Goal: Task Accomplishment & Management: Complete application form

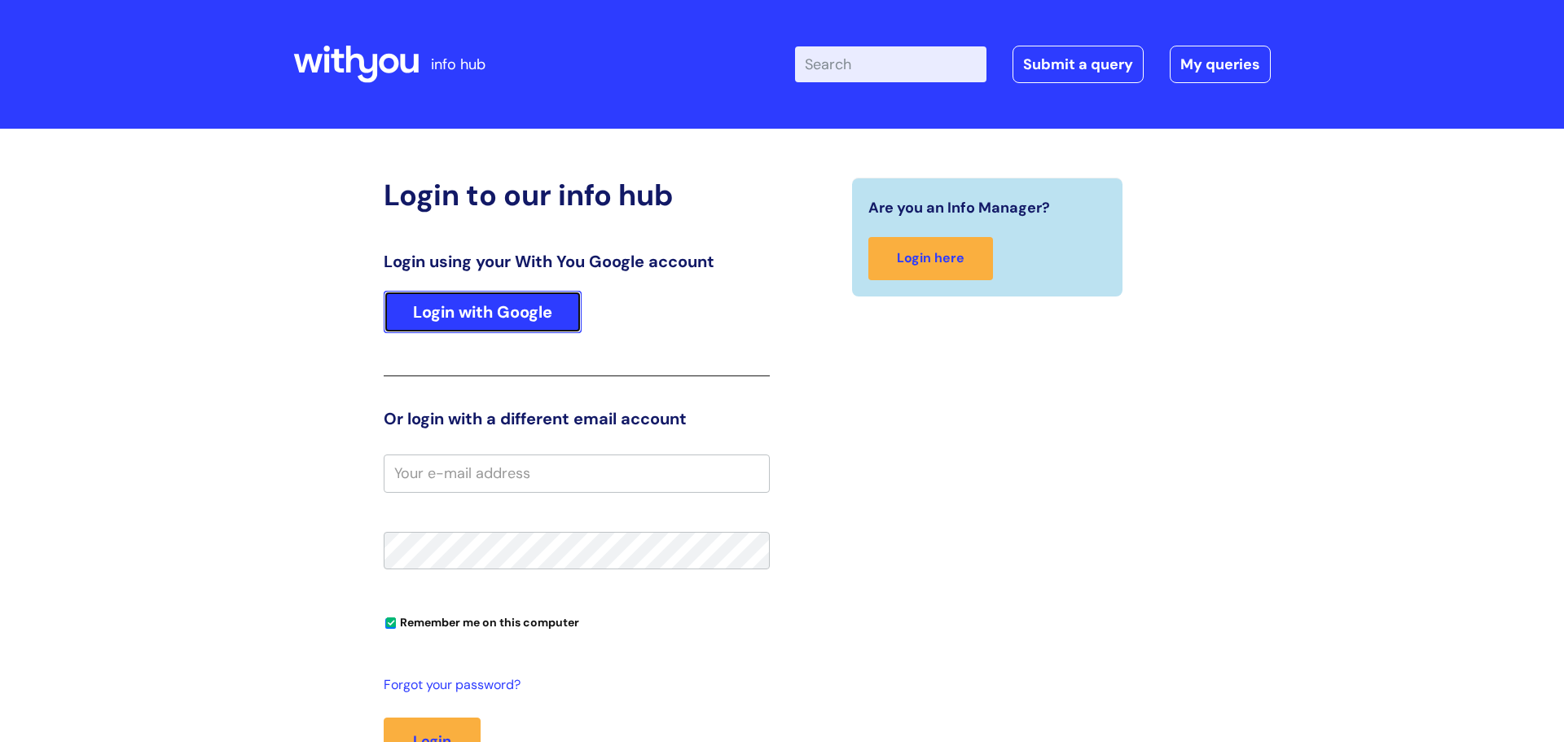
click at [470, 315] on link "Login with Google" at bounding box center [483, 312] width 198 height 42
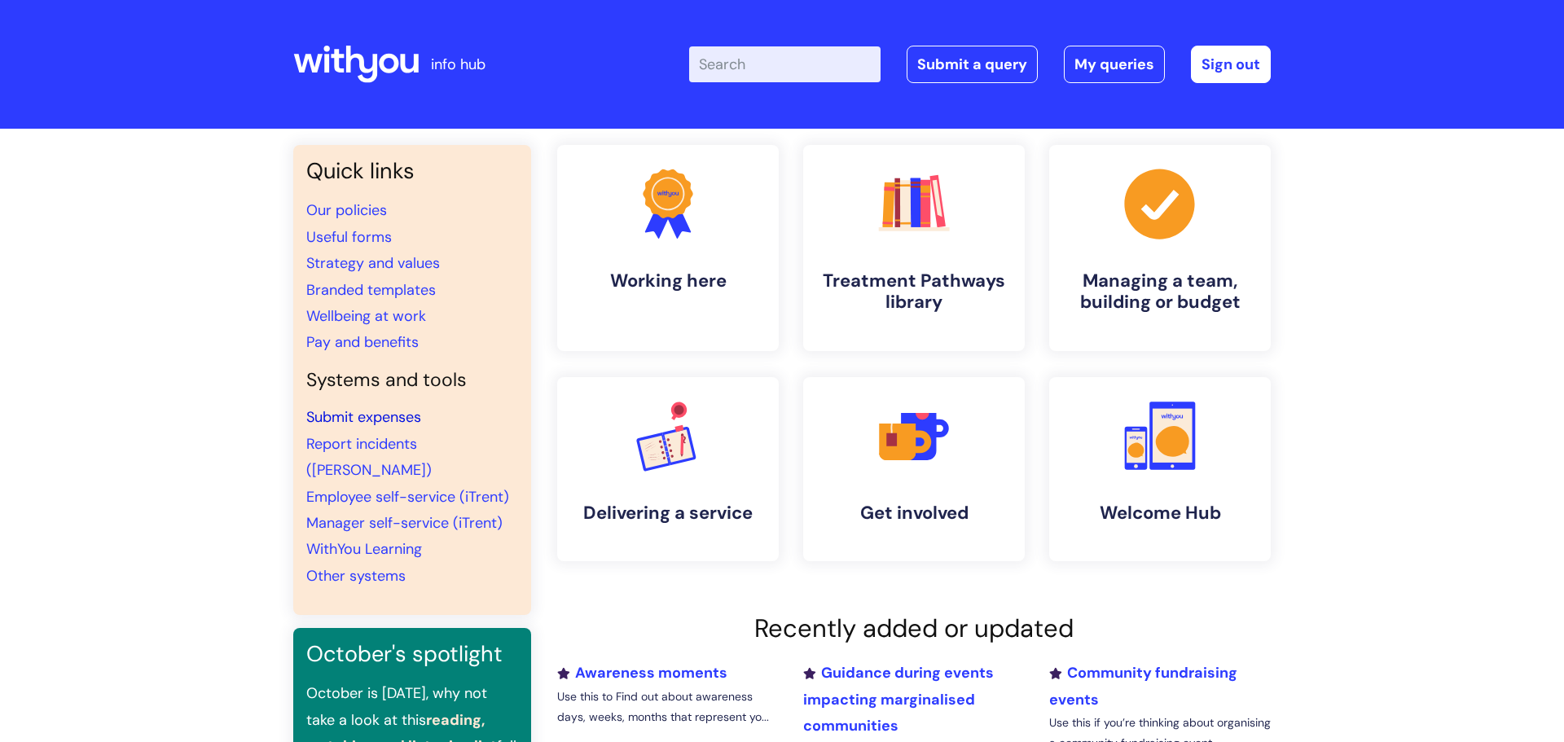
click at [371, 418] on link "Submit expenses" at bounding box center [363, 417] width 115 height 20
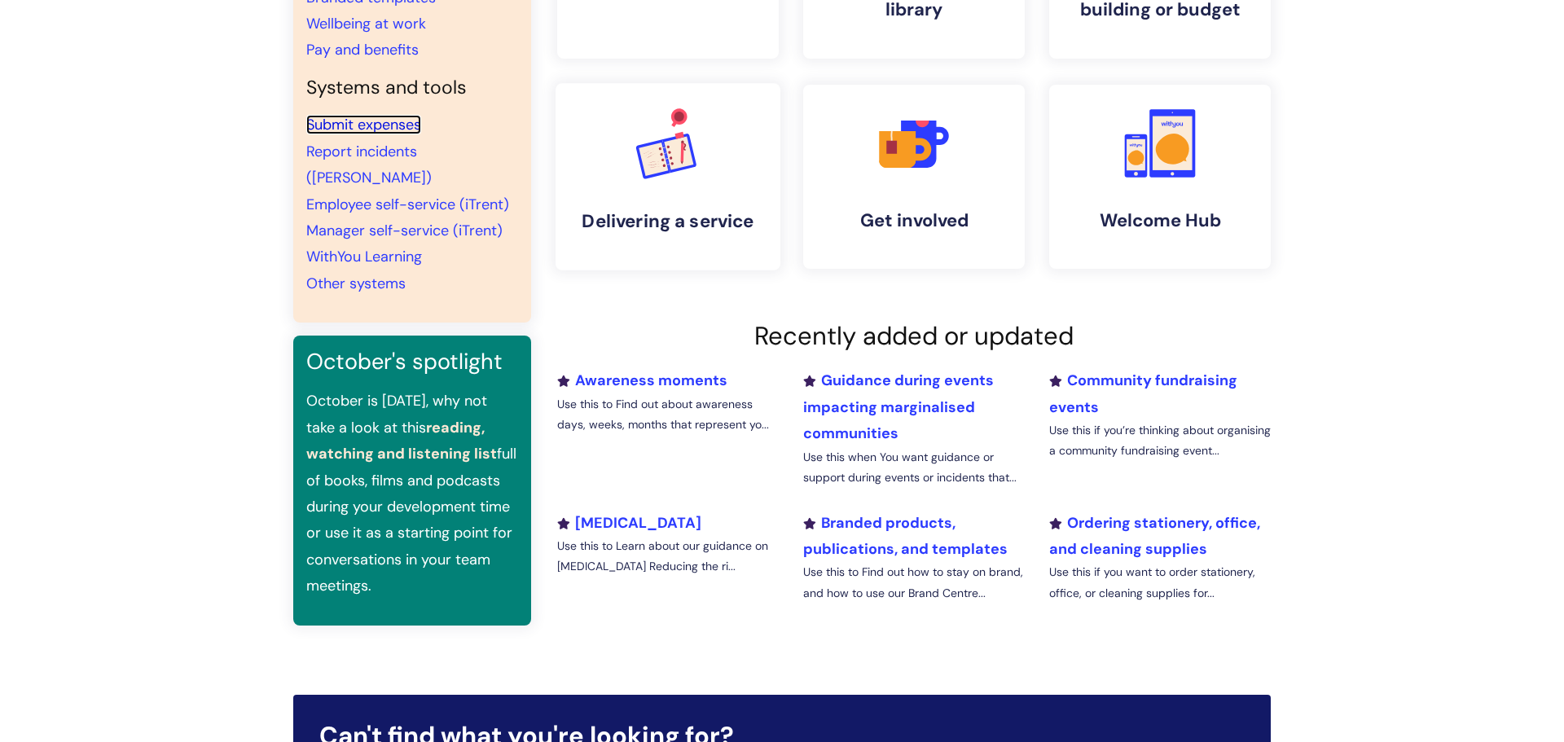
scroll to position [24, 0]
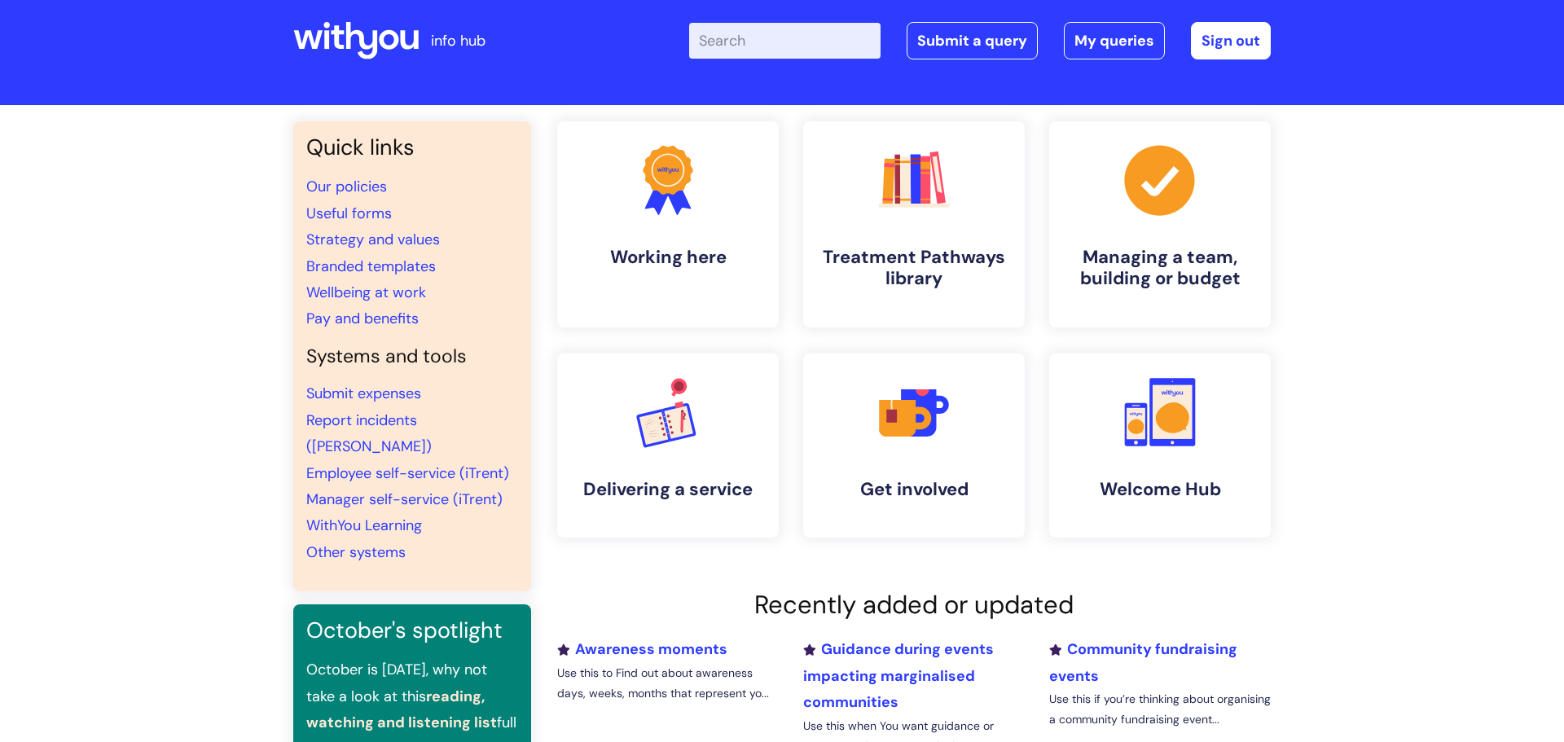
click at [767, 39] on input "Enter your search term here..." at bounding box center [784, 41] width 191 height 36
type input "IT issue"
click button "Search" at bounding box center [0, 0] width 0 height 0
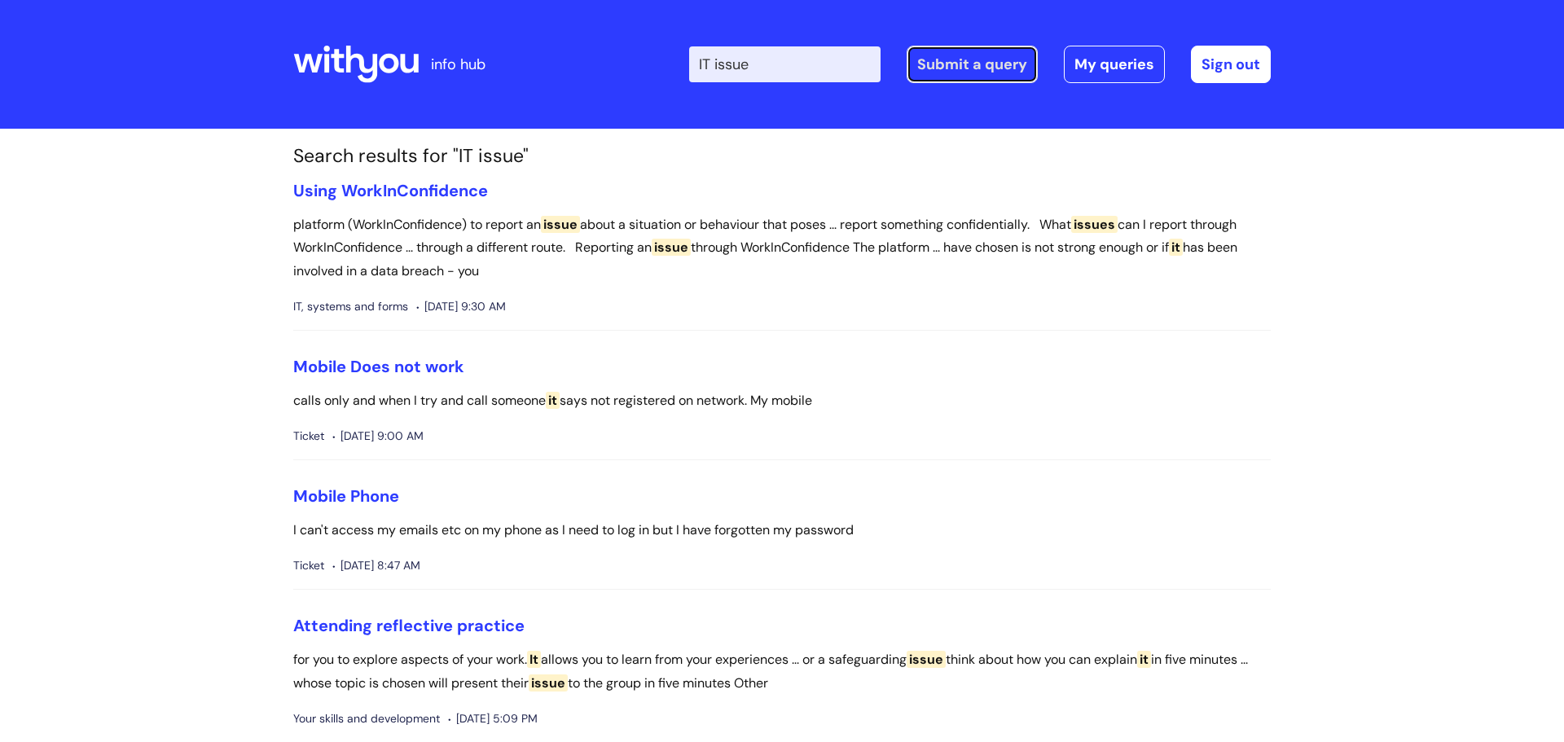
click at [1011, 75] on link "Submit a query" at bounding box center [972, 64] width 131 height 37
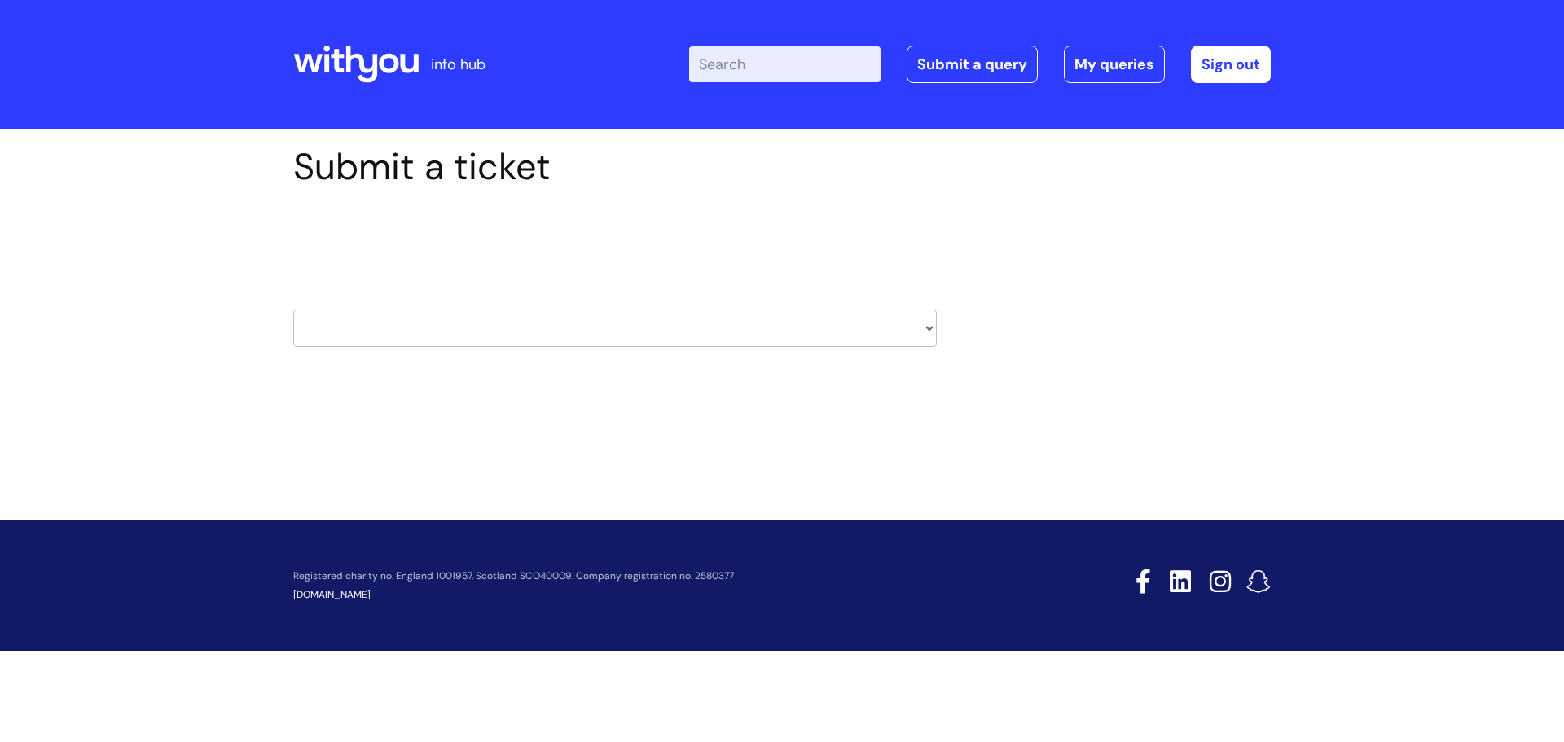
click at [885, 318] on select "HR / People IT and Support Clinical Drug Alerts Finance Accounts Data Support T…" at bounding box center [615, 328] width 644 height 37
select select "it_and_support"
click at [293, 310] on select "HR / People IT and Support Clinical Drug Alerts Finance Accounts Data Support T…" at bounding box center [615, 328] width 644 height 37
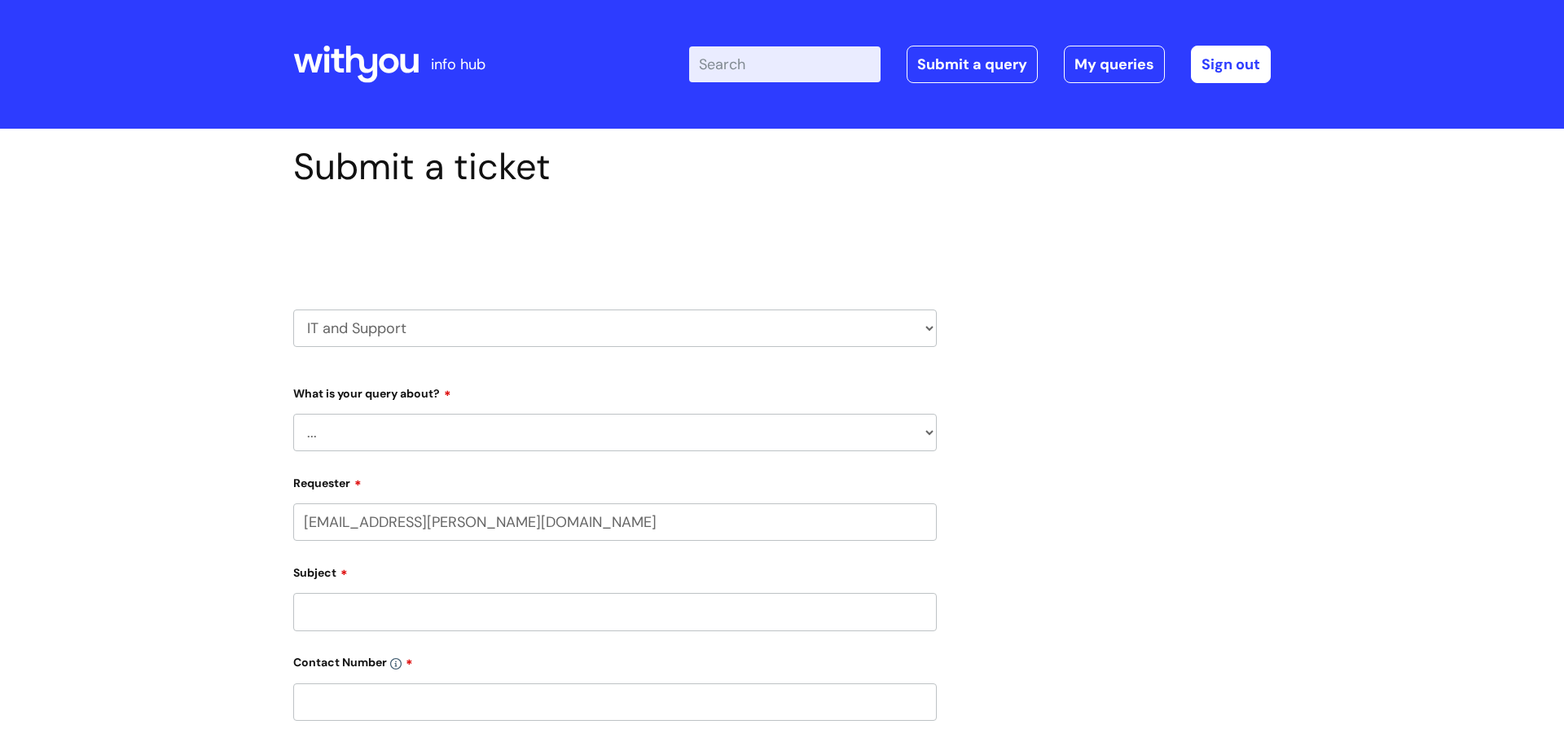
select select "80004286532"
click at [503, 430] on select "... Mobile Phone Reset & MFA Accounts, Starters and Leavers IT Hardware issue I…" at bounding box center [615, 432] width 644 height 37
select select "Something Else"
click at [293, 414] on select "... Mobile Phone Reset & MFA Accounts, Starters and Leavers IT Hardware issue I…" at bounding box center [615, 432] width 644 height 37
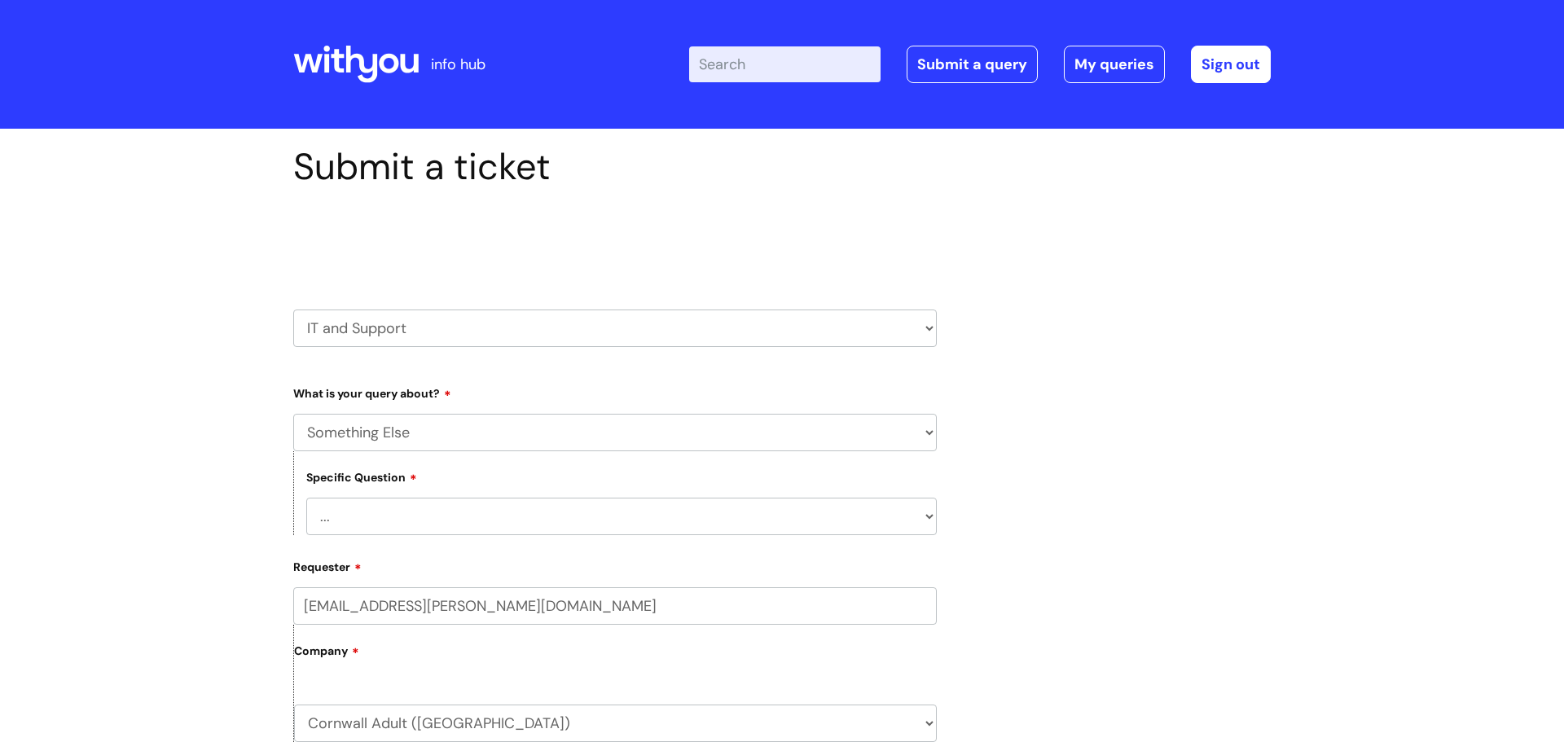
click at [454, 529] on select "... My problem is not listed" at bounding box center [621, 516] width 630 height 37
select select "My problem is not listed"
click at [306, 498] on select "... My problem is not listed" at bounding box center [621, 516] width 630 height 37
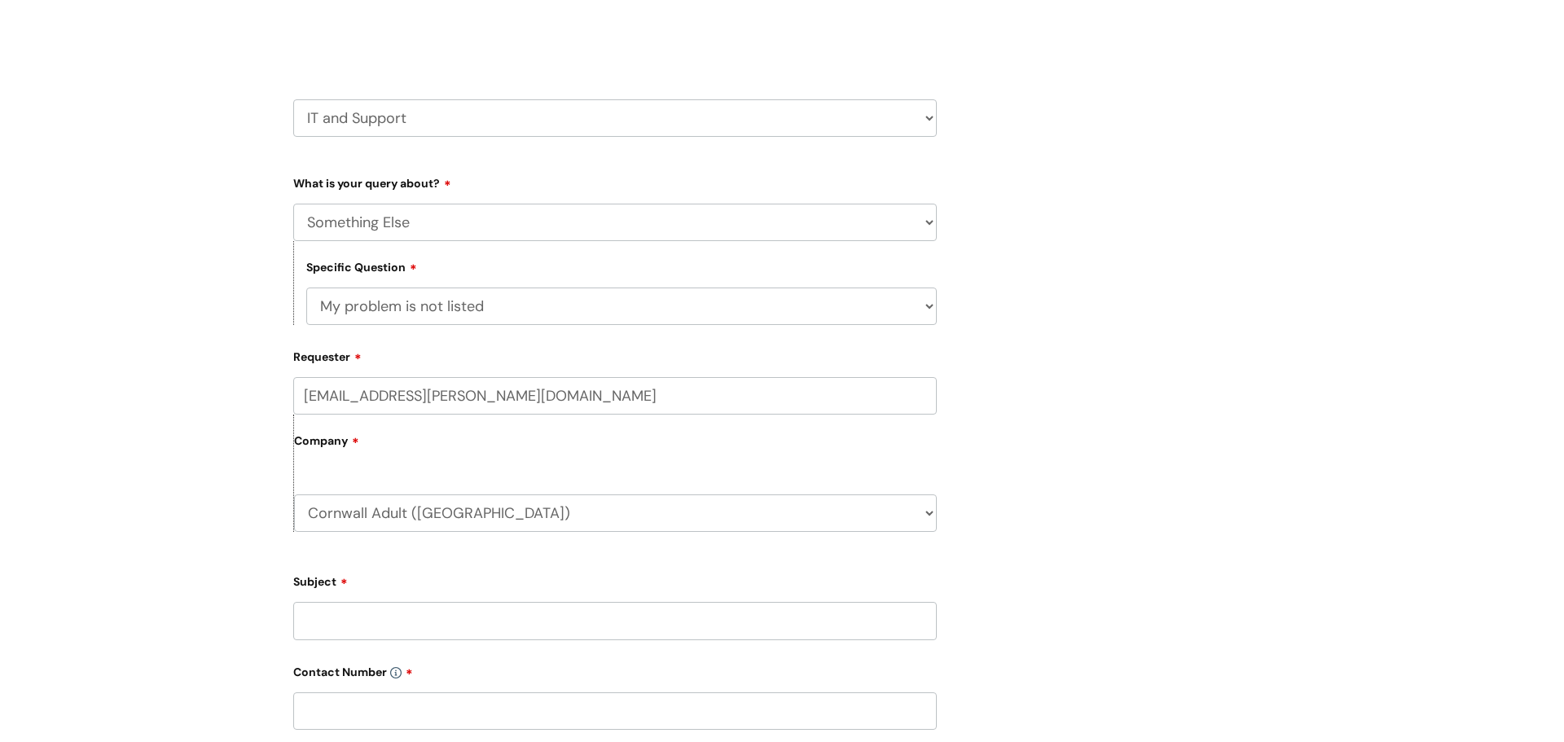
scroll to position [217, 0]
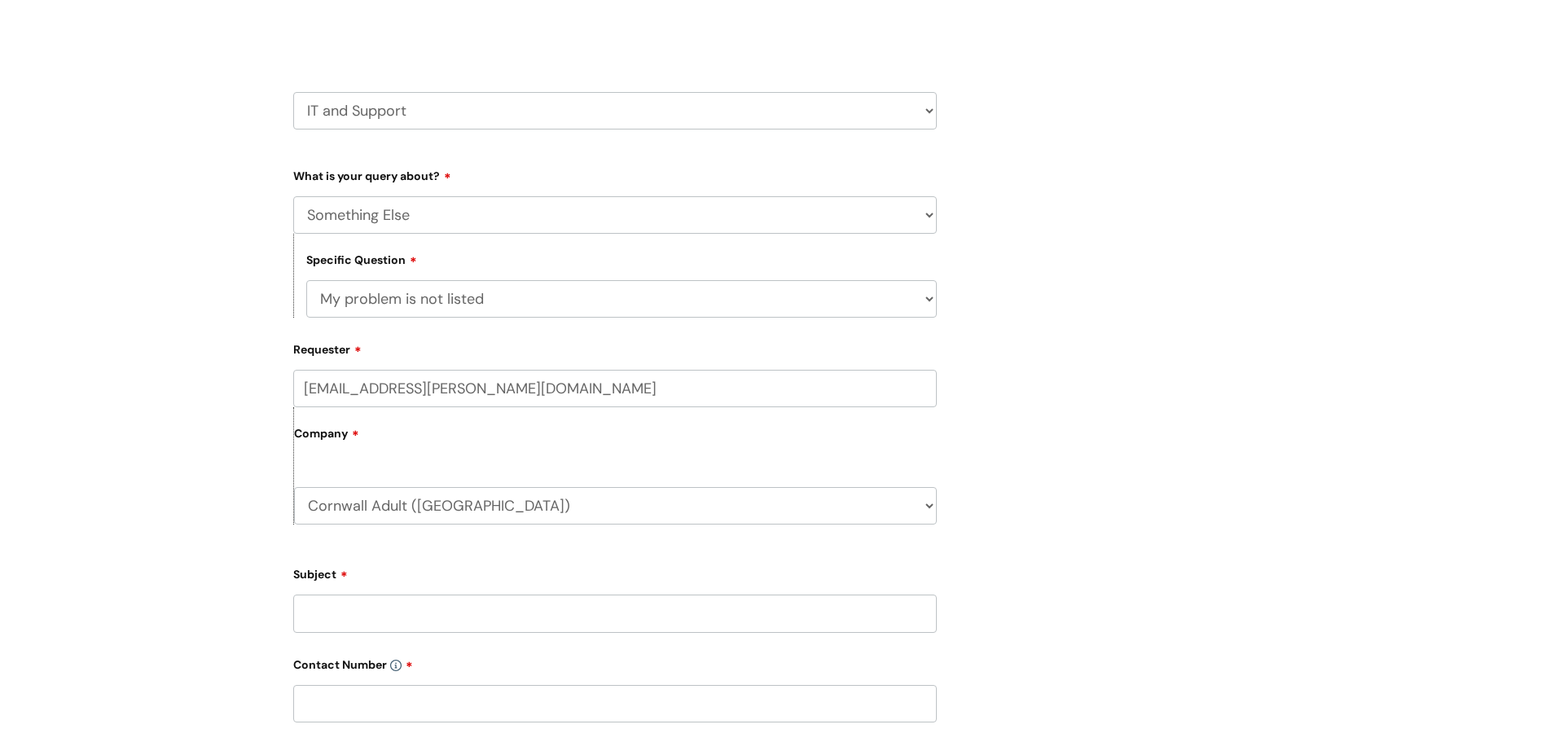
click at [447, 604] on input "Subject" at bounding box center [615, 613] width 644 height 37
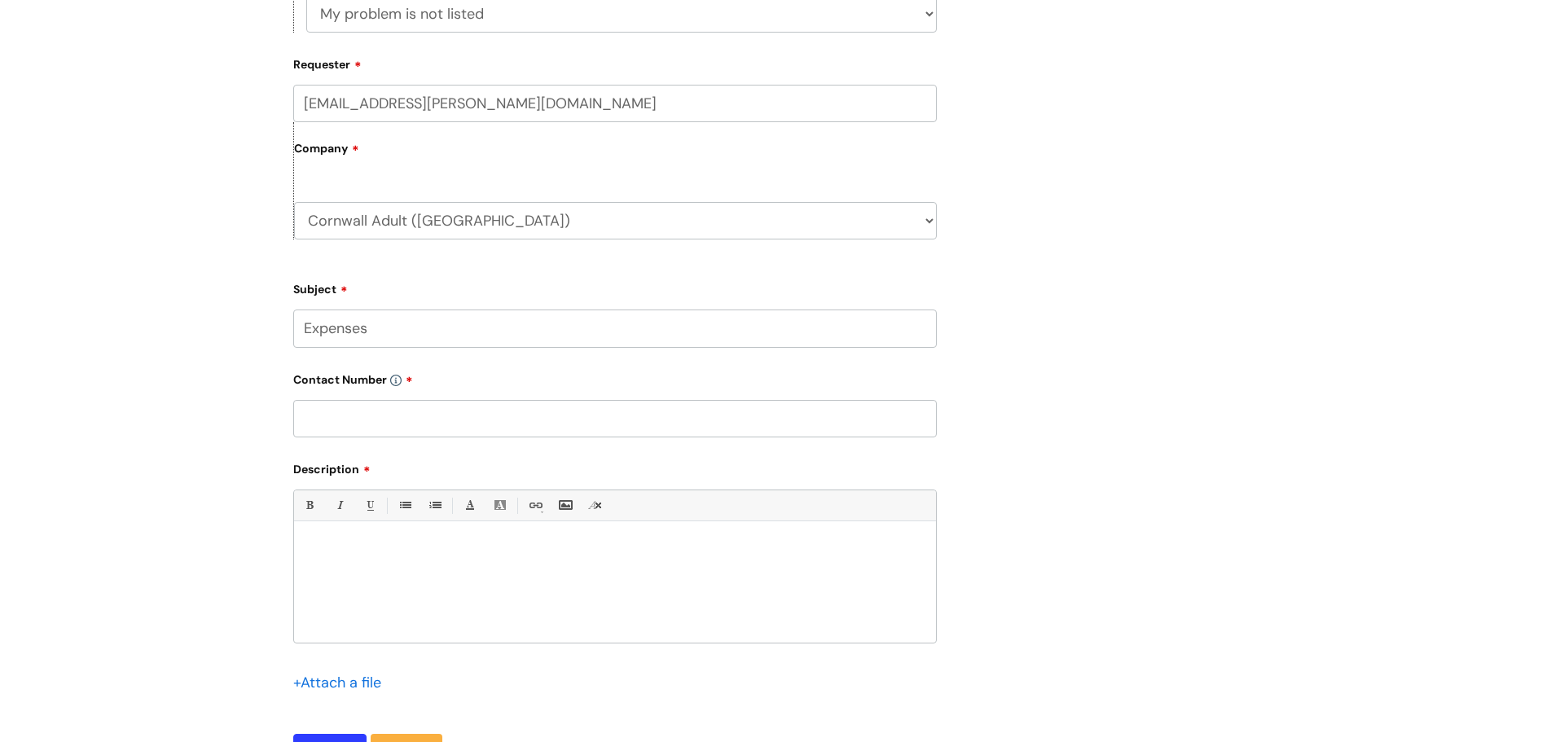
scroll to position [503, 0]
type input "Expenses"
click at [390, 567] on div at bounding box center [615, 585] width 642 height 112
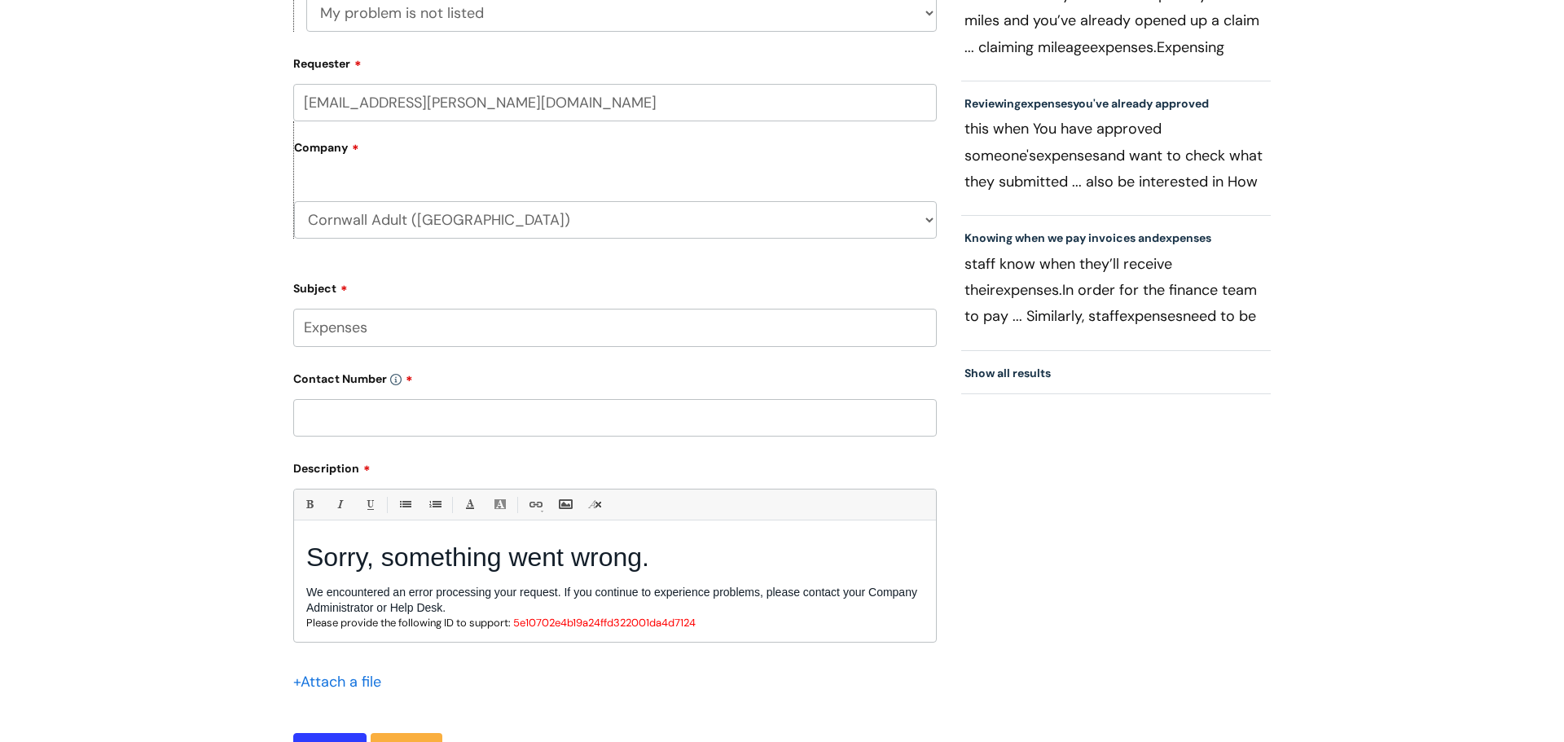
scroll to position [36, 0]
click at [399, 424] on input "text" at bounding box center [615, 417] width 644 height 37
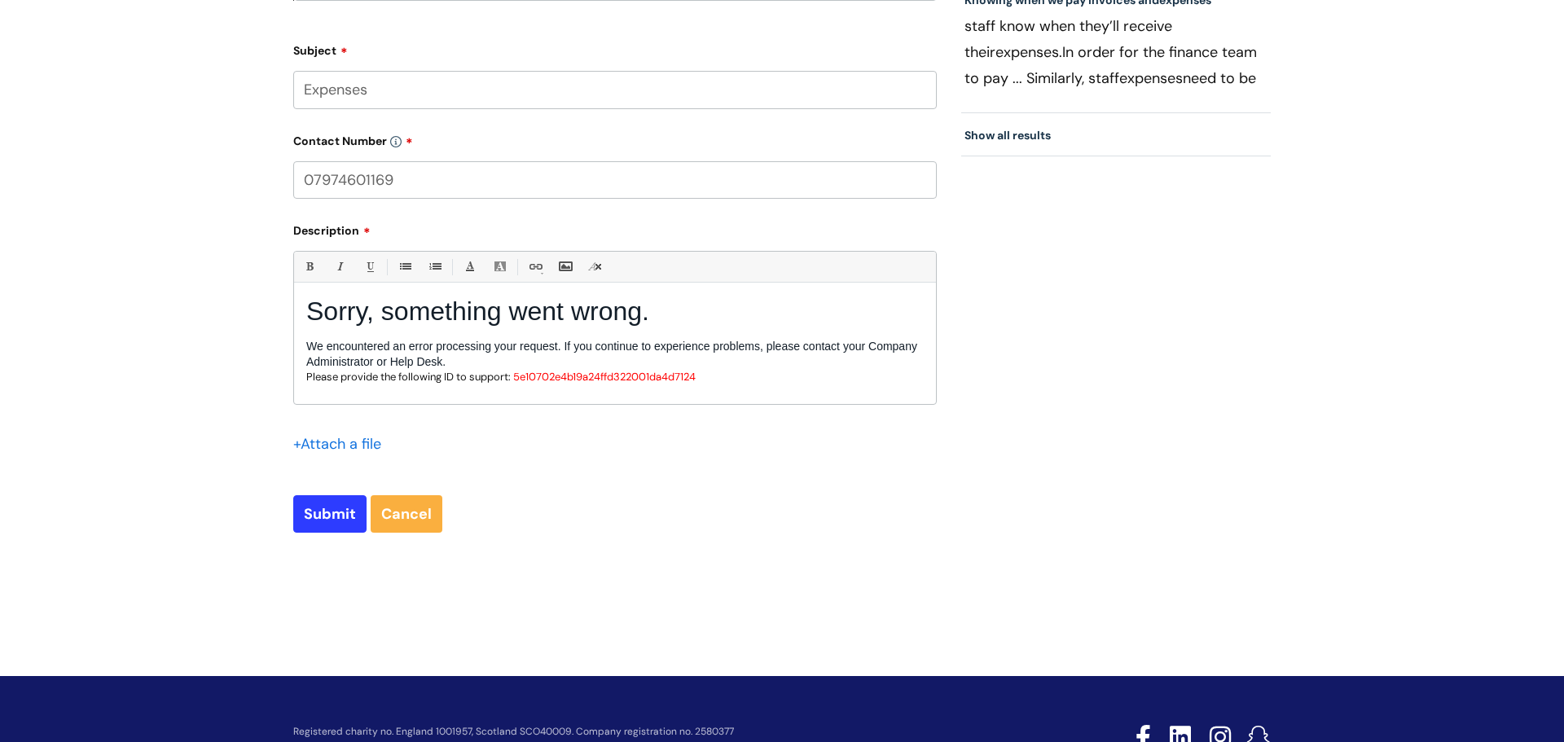
scroll to position [787, 0]
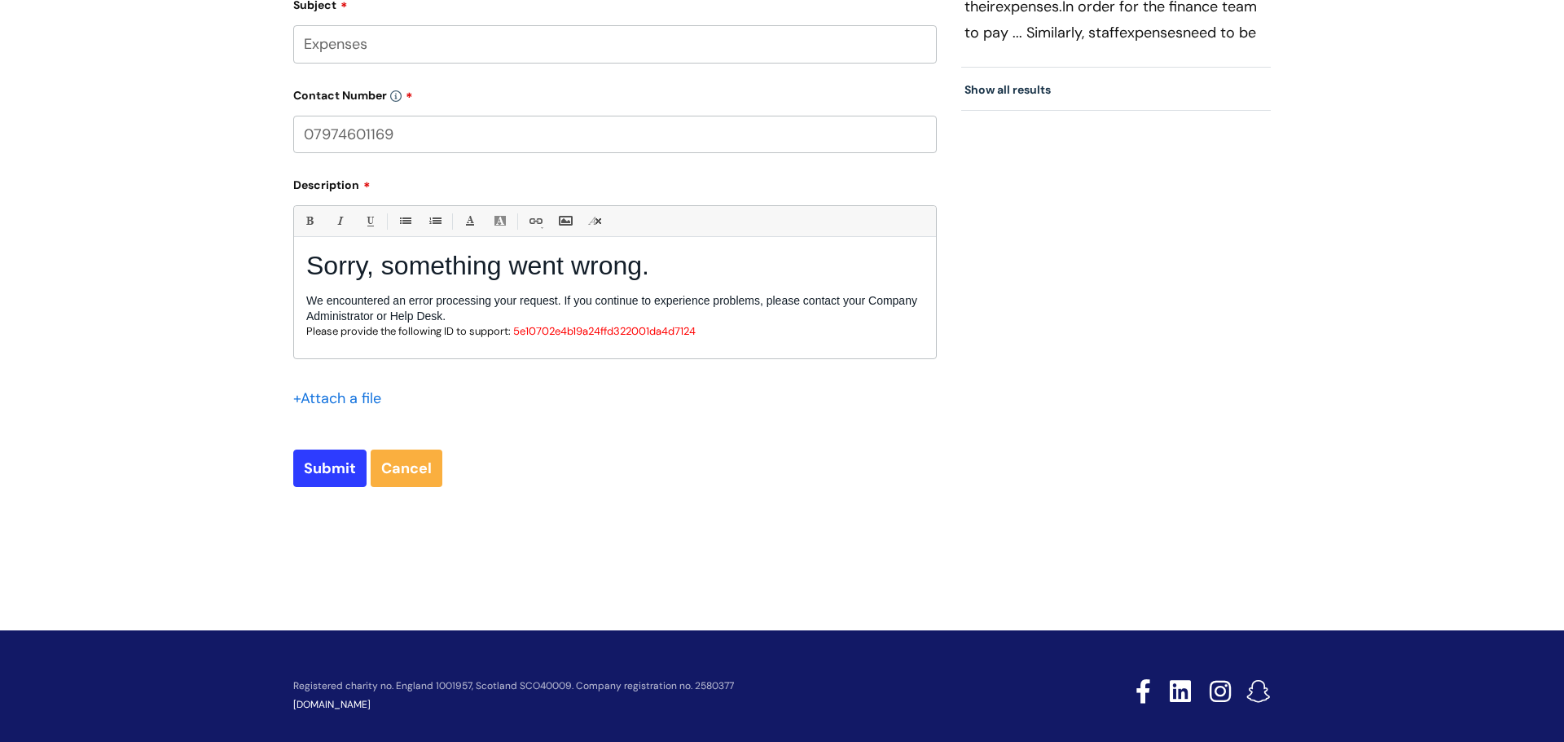
type input "07974601169"
click at [351, 477] on input "Submit" at bounding box center [329, 468] width 73 height 37
type input "Please Wait..."
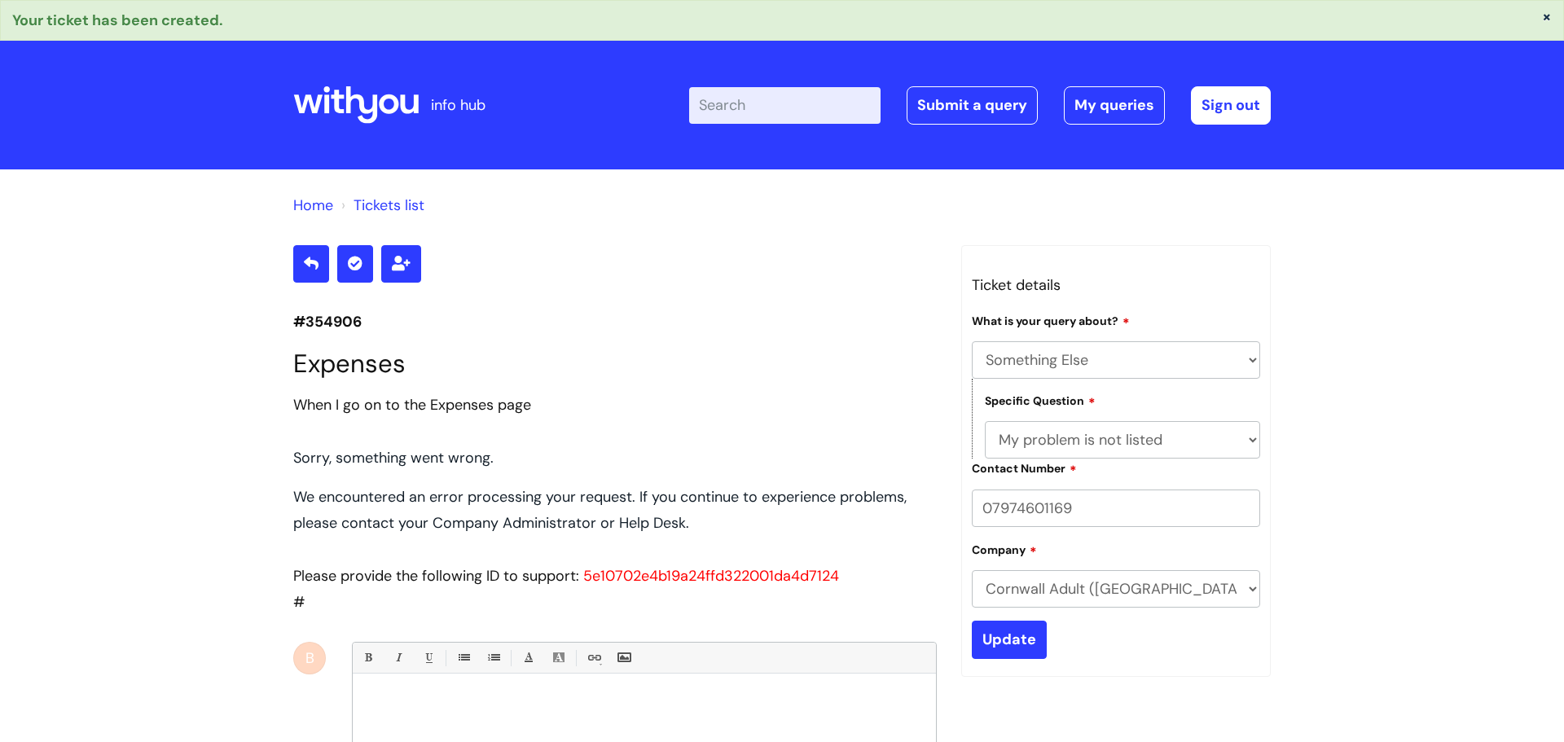
select select "Something Else"
select select "My problem is not listed"
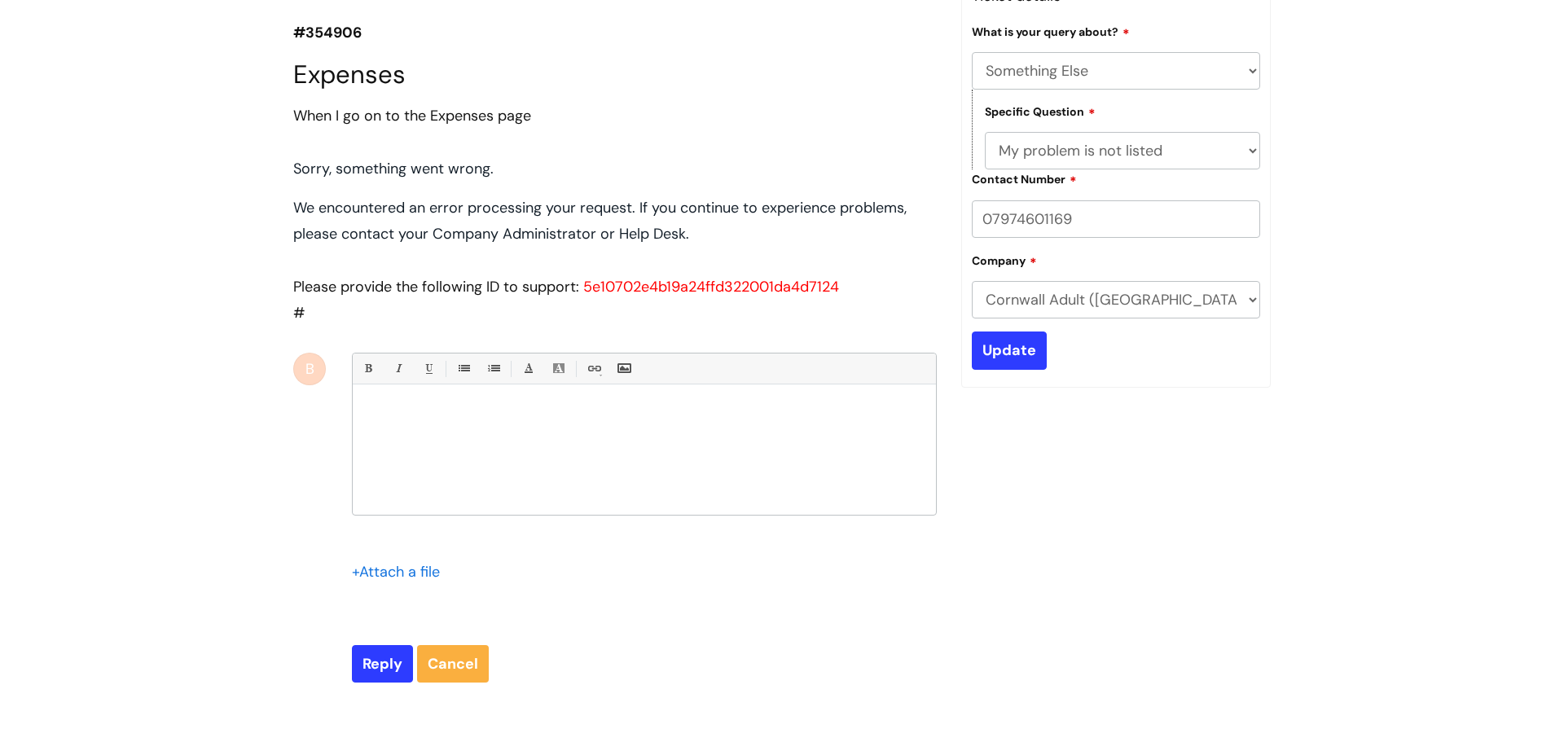
scroll to position [93, 0]
